Goal: Transaction & Acquisition: Purchase product/service

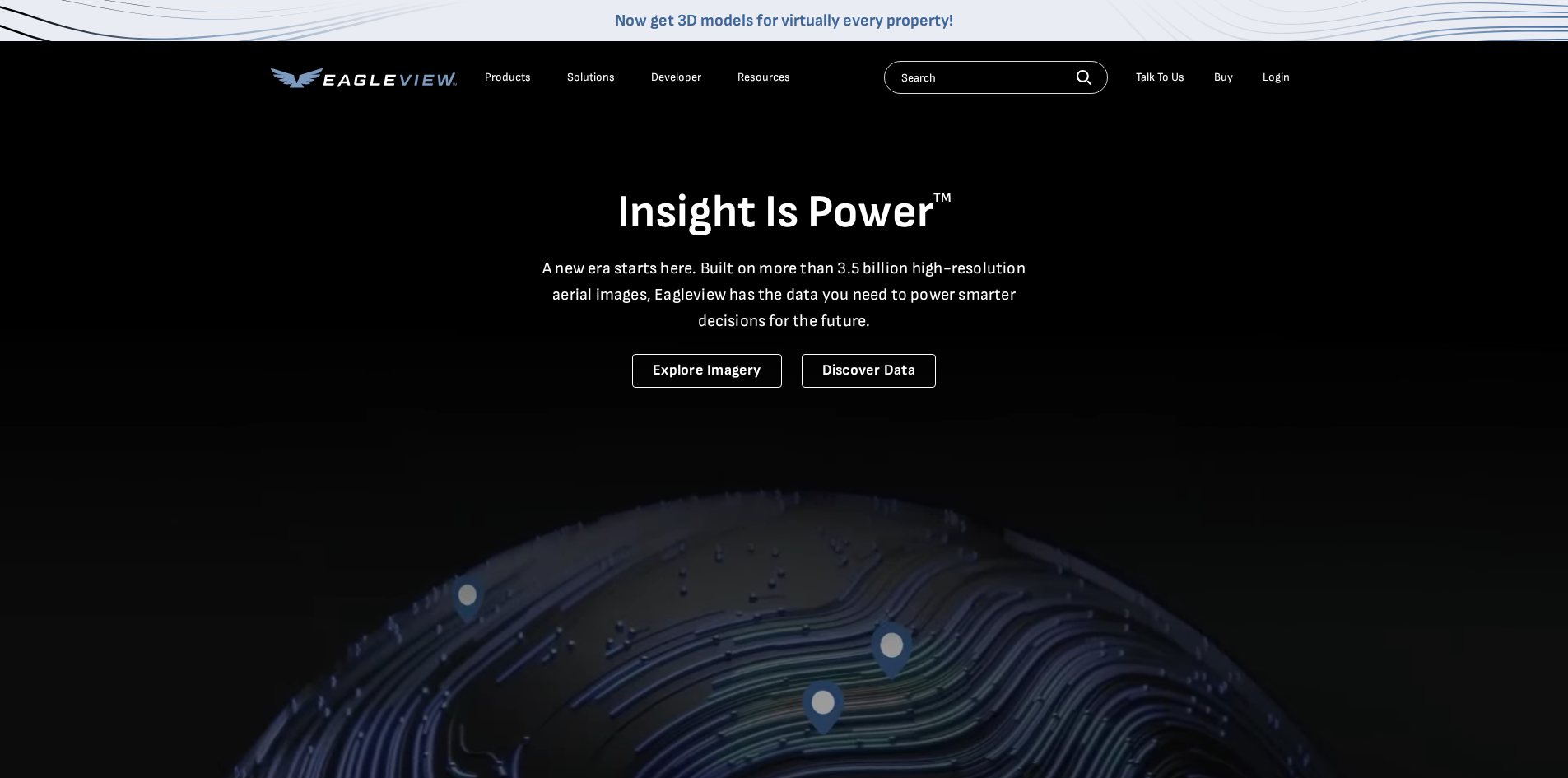
click at [1277, 74] on div "Login" at bounding box center [1277, 77] width 27 height 14
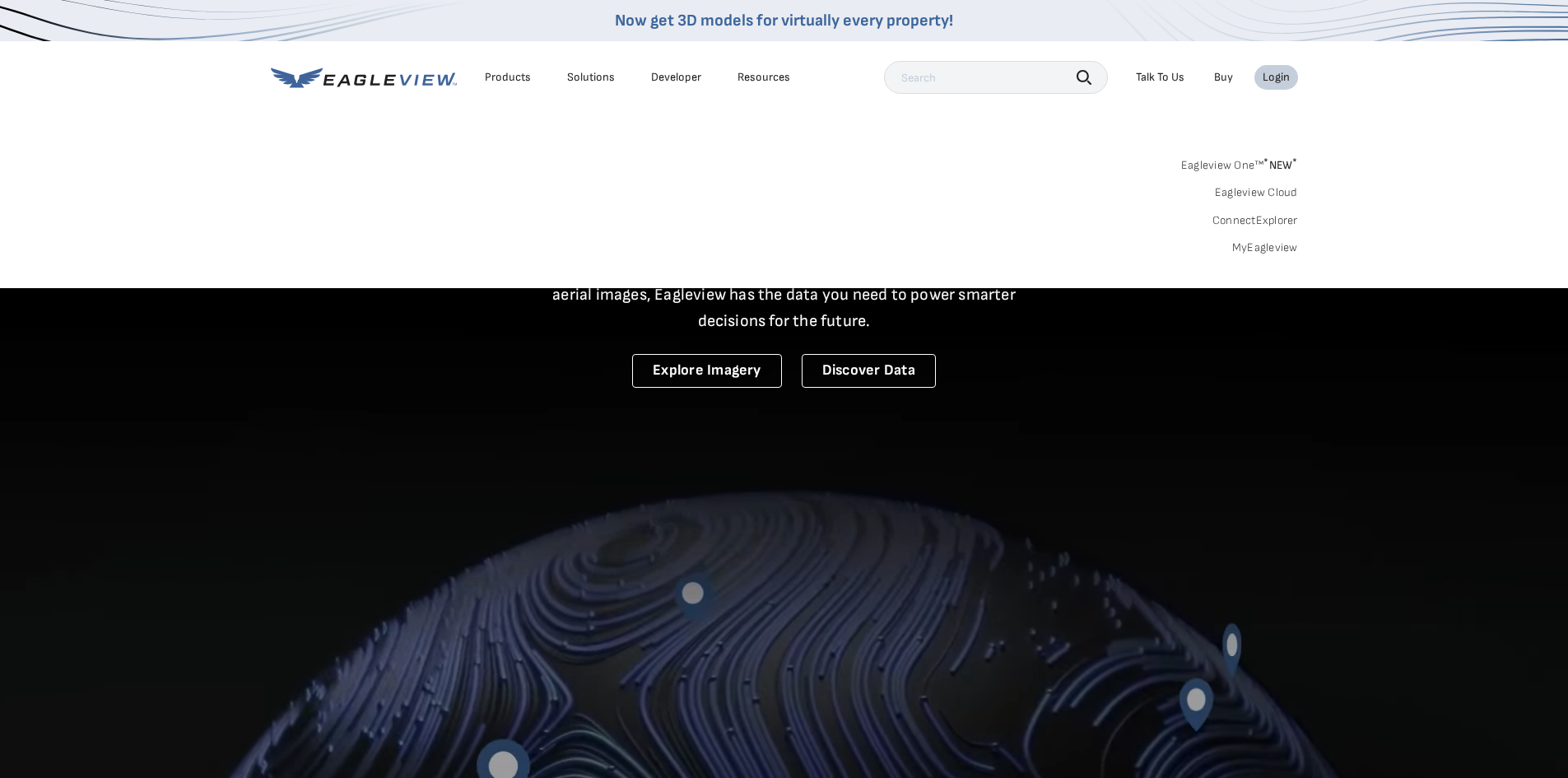
click at [1229, 161] on link "Eagleview One™ * NEW *" at bounding box center [1239, 163] width 117 height 19
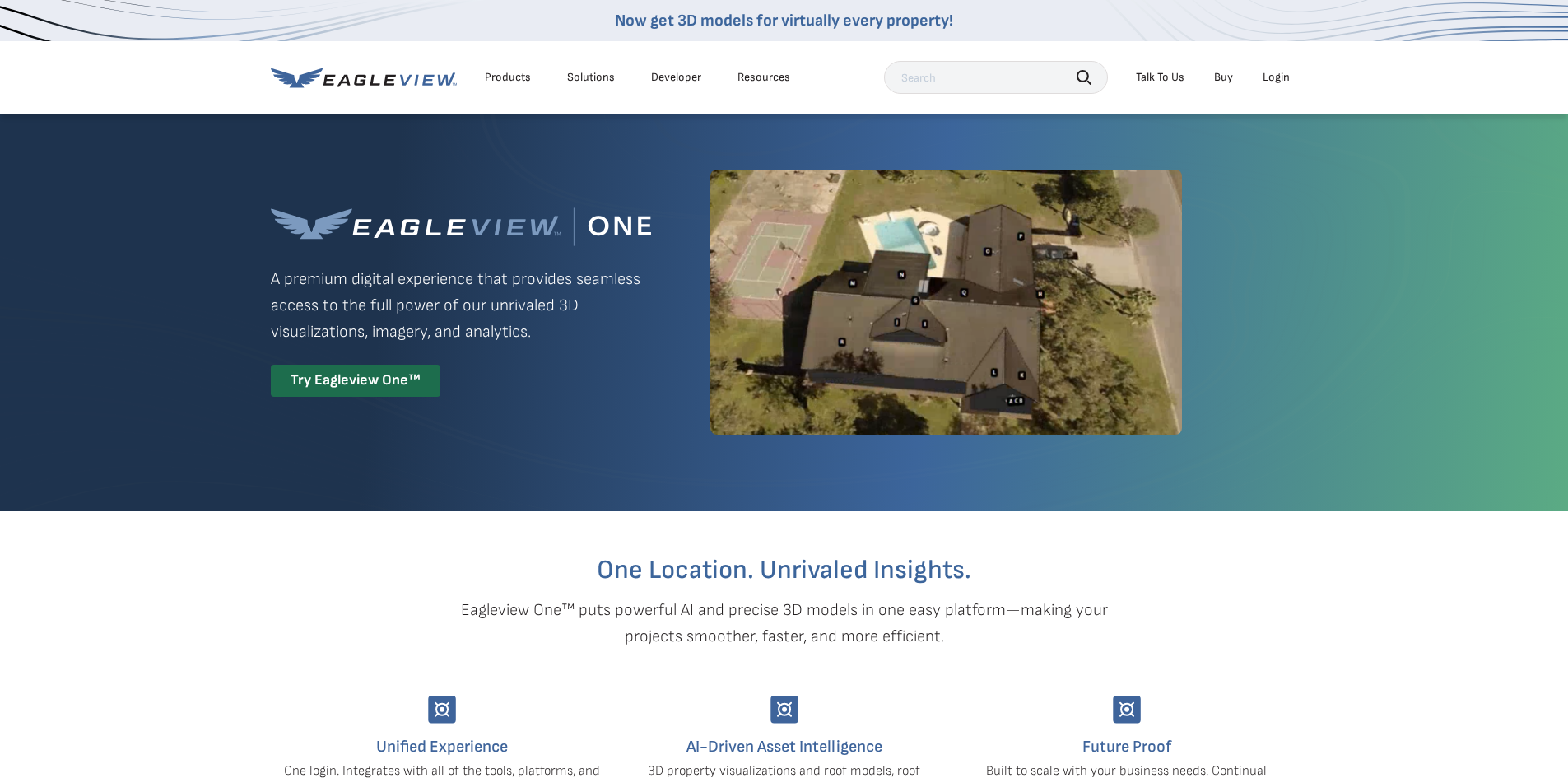
click at [1281, 76] on div "Login" at bounding box center [1277, 77] width 27 height 14
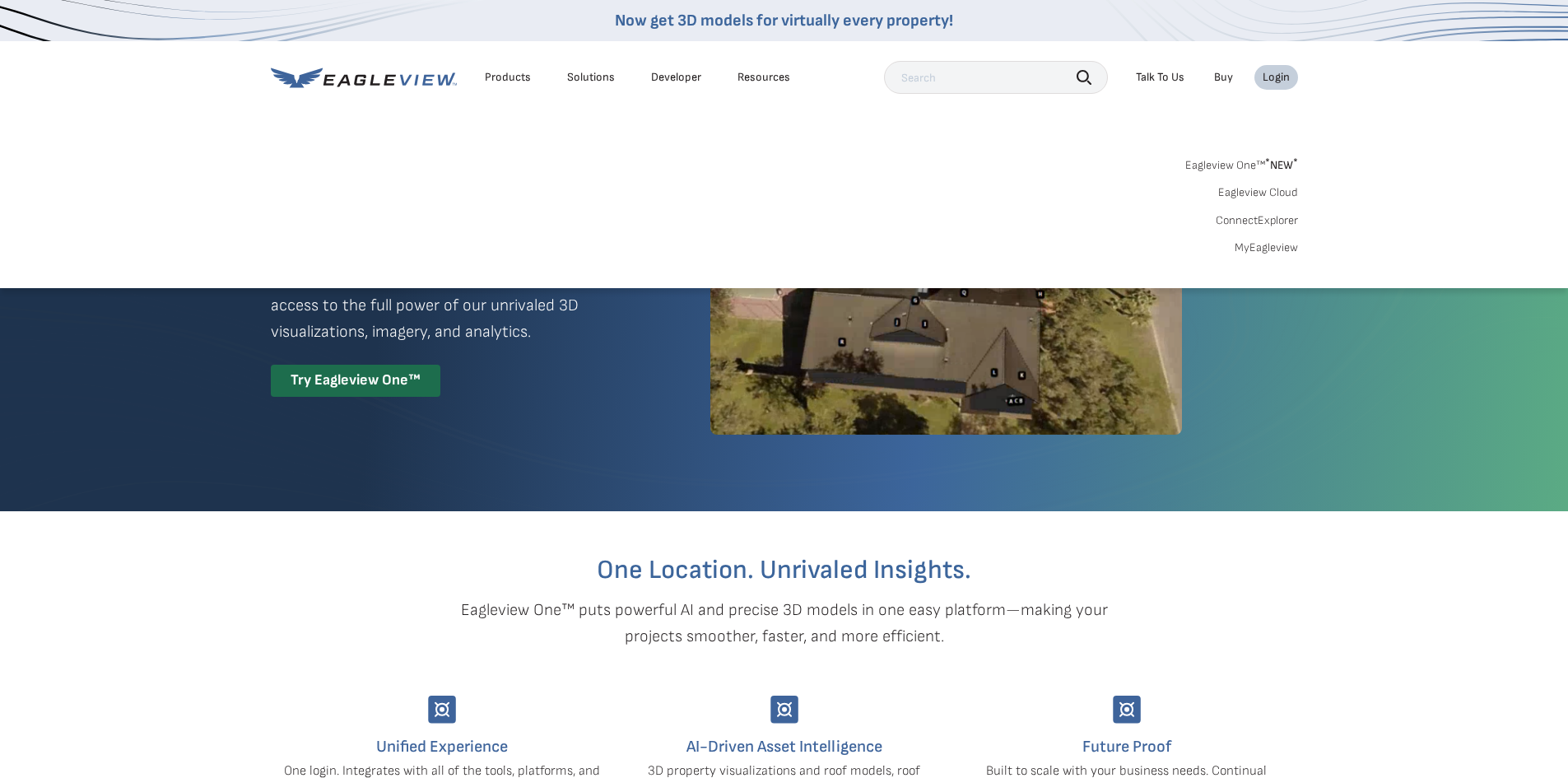
click at [1273, 245] on link "MyEagleview" at bounding box center [1267, 247] width 64 height 14
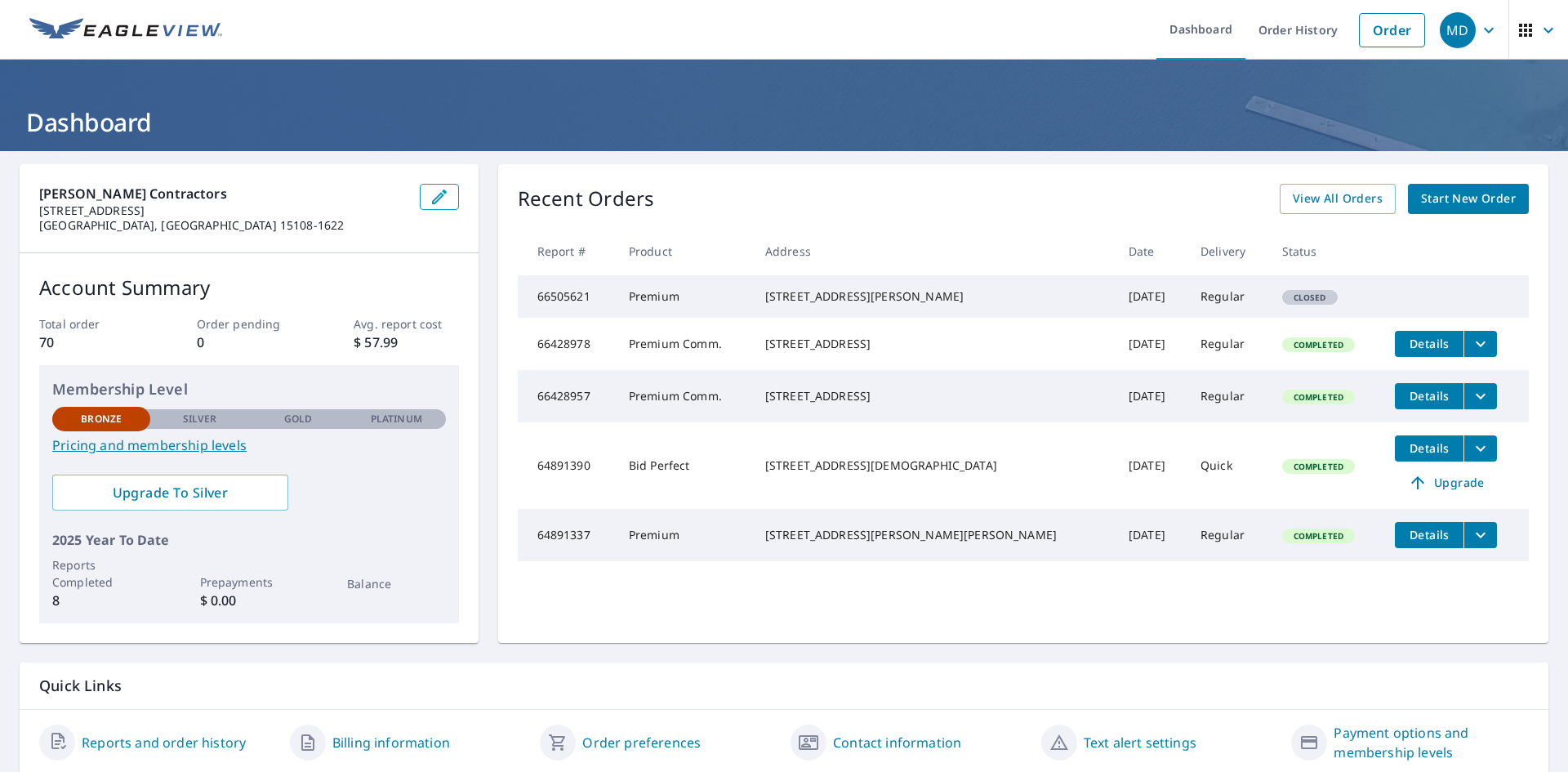
click at [1471, 200] on span "Start New Order" at bounding box center [1468, 198] width 95 height 20
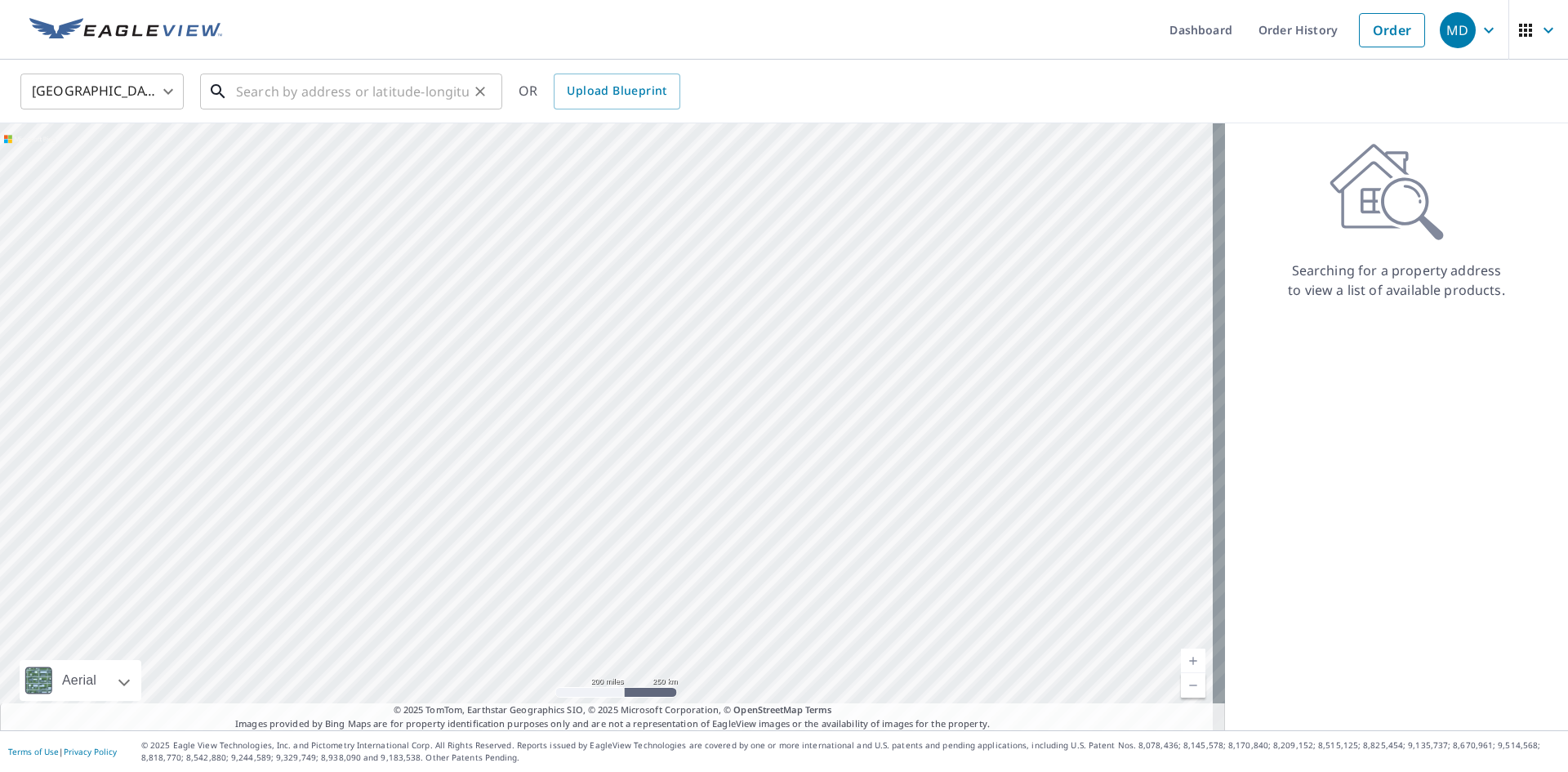
click at [241, 86] on input "text" at bounding box center [352, 92] width 232 height 46
paste input "2900 Duss Avenue Ambridge, PA 15003"
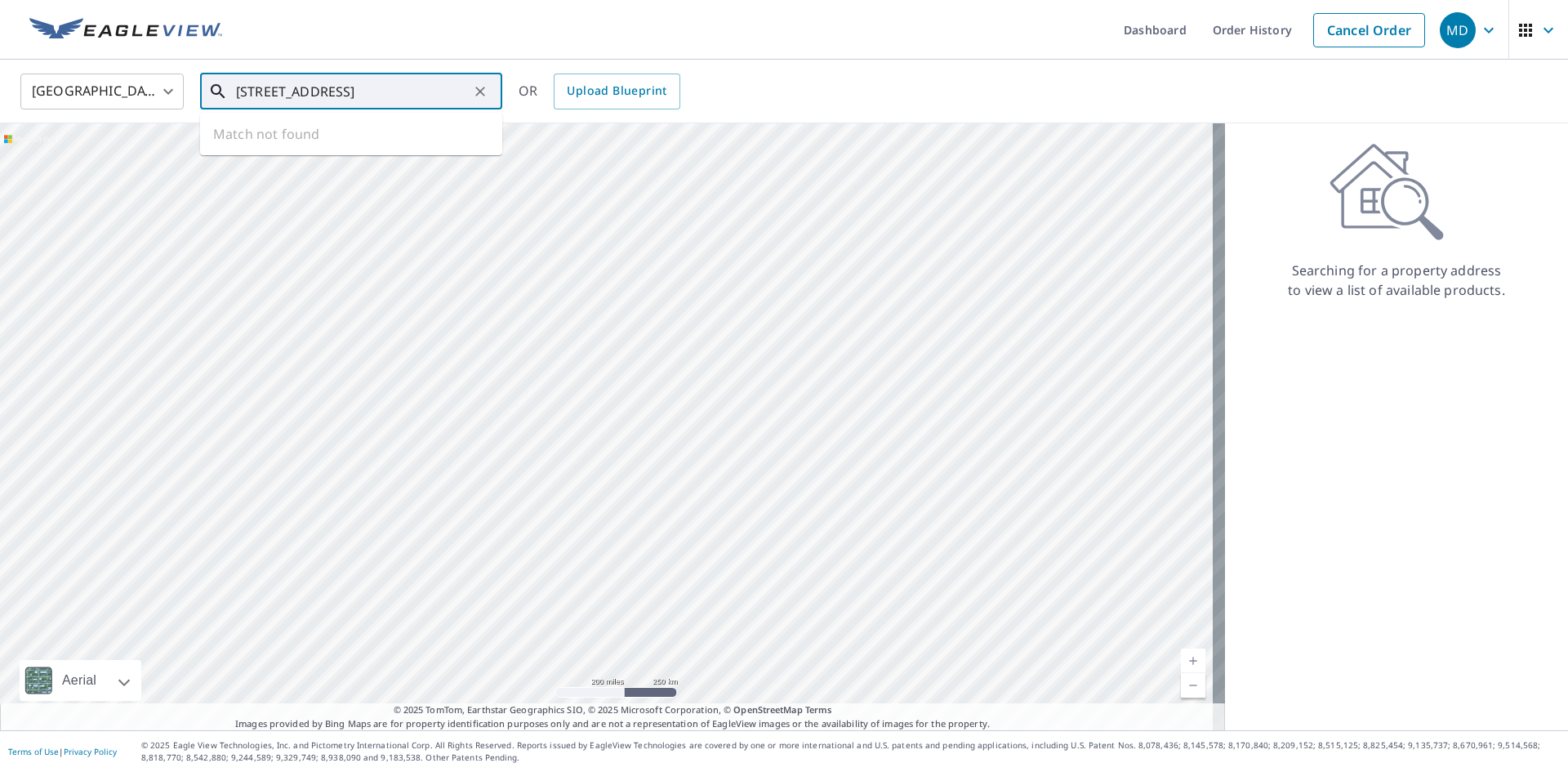
scroll to position [0, 11]
type input "2900 Duss Avenue Ambridge, PA 15003"
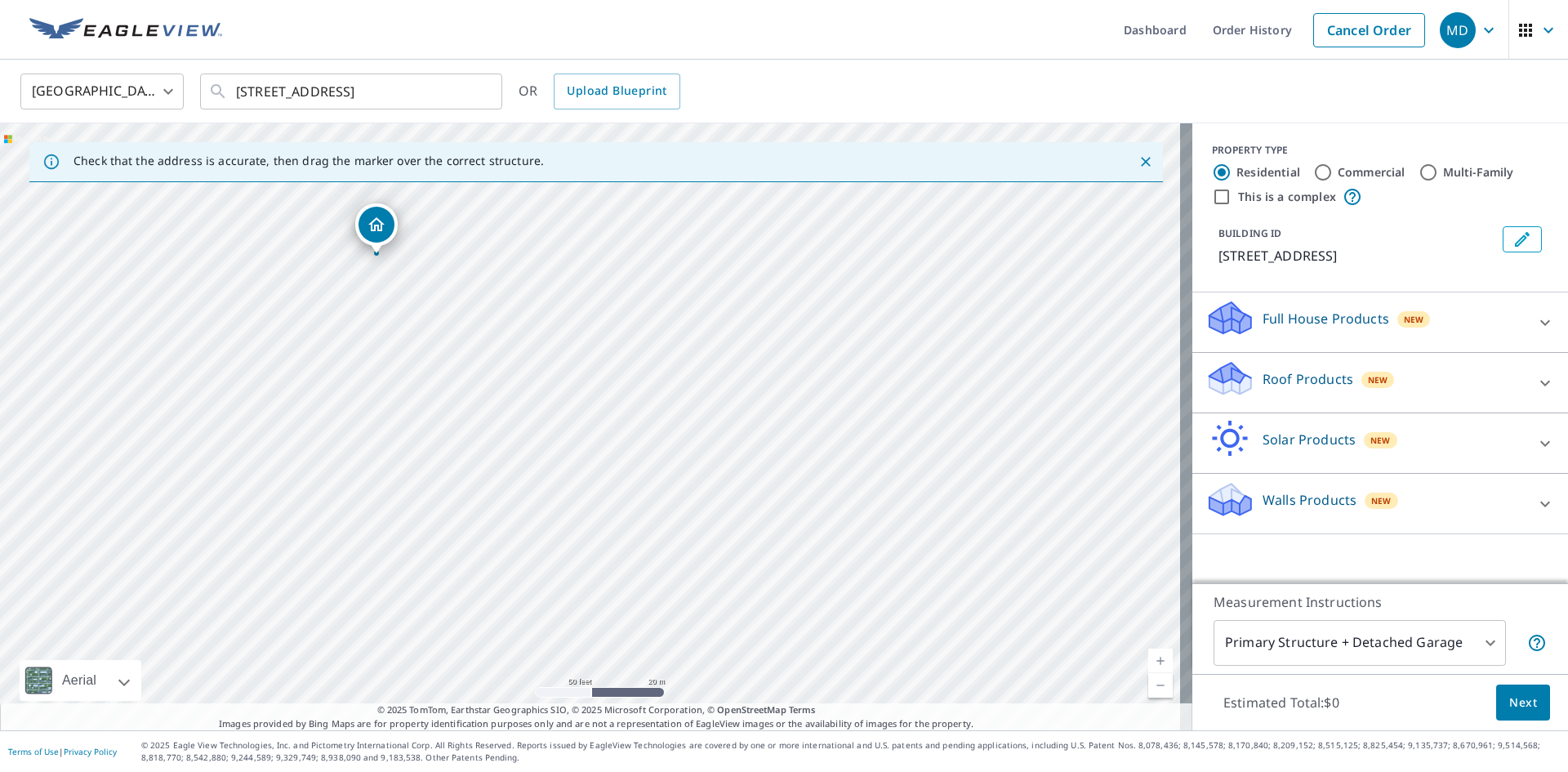
click at [1137, 159] on icon "Close" at bounding box center [1145, 161] width 16 height 16
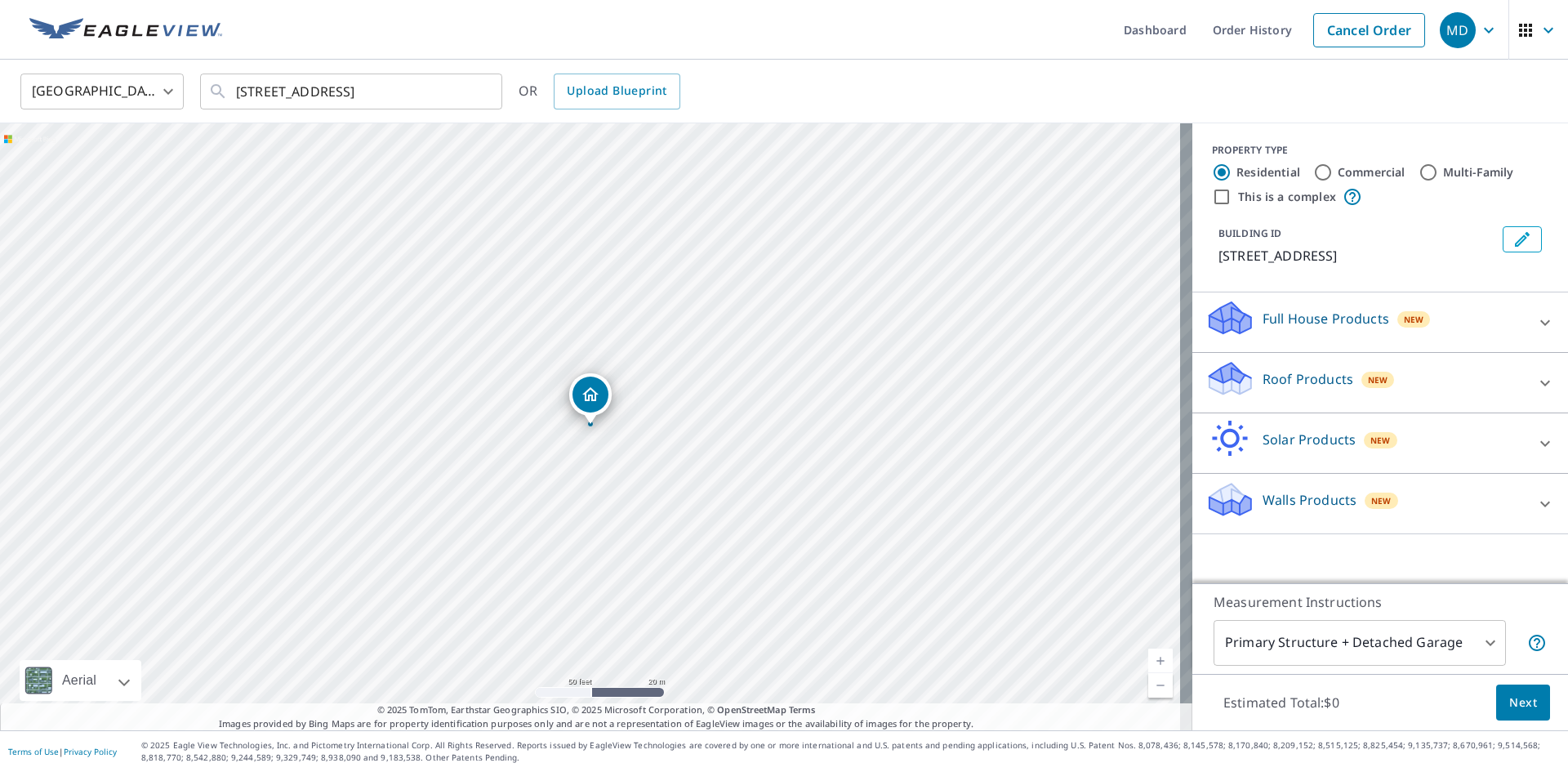
click at [566, 446] on div "2900 Duss Ave Ambridge, PA 15003" at bounding box center [596, 427] width 1192 height 607
click at [580, 550] on div "2900 Duss Ave Ambridge, PA 15003" at bounding box center [596, 427] width 1192 height 607
drag, startPoint x: 618, startPoint y: 271, endPoint x: 673, endPoint y: 751, distance: 483.1
click at [675, 756] on div "Dashboard Order History Cancel Order MD United States US ​ 2900 Duss Avenue Amb…" at bounding box center [784, 386] width 1568 height 772
drag, startPoint x: 698, startPoint y: 504, endPoint x: 692, endPoint y: 539, distance: 35.5
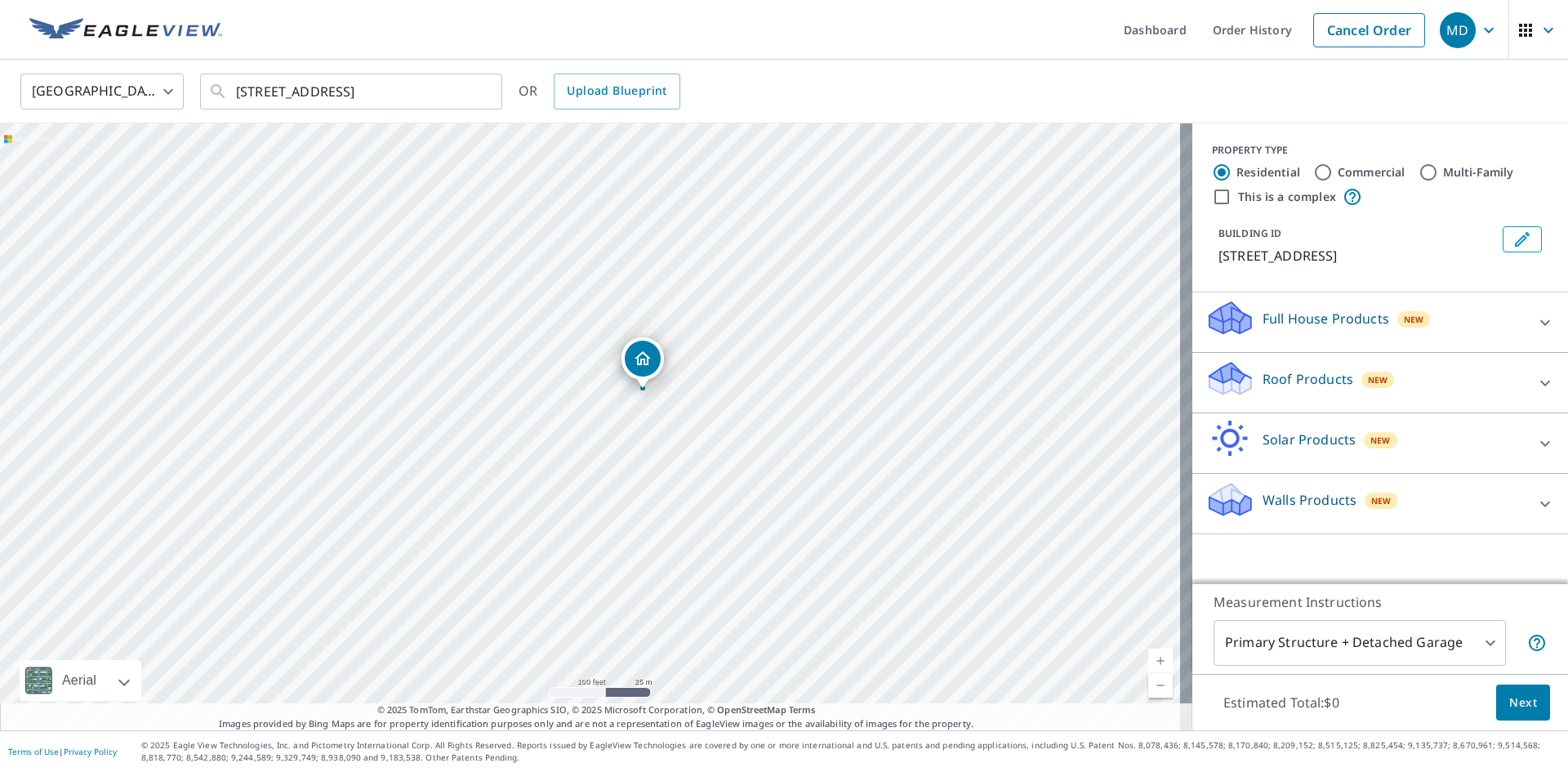
click at [696, 522] on div "2900 Duss Ave Ambridge, PA 15003" at bounding box center [596, 427] width 1192 height 607
drag, startPoint x: 643, startPoint y: 365, endPoint x: 633, endPoint y: 378, distance: 16.4
click at [602, 422] on div "2900 Duss Ave Ambridge, PA 15003" at bounding box center [590, 398] width 42 height 51
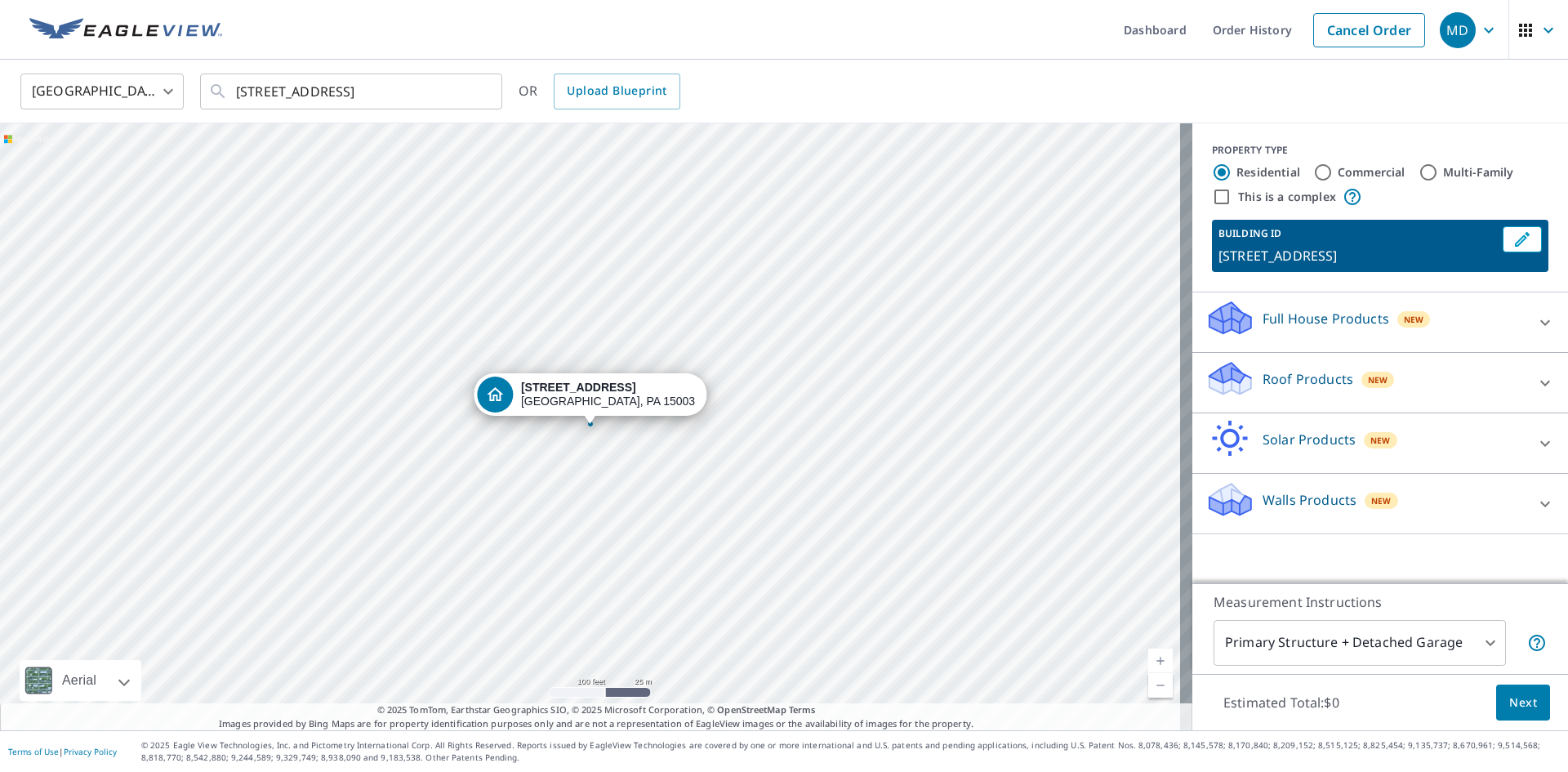
click at [576, 451] on div "2900 Duss Ave Ambridge, PA 15003" at bounding box center [596, 427] width 1192 height 607
